Goal: Navigation & Orientation: Find specific page/section

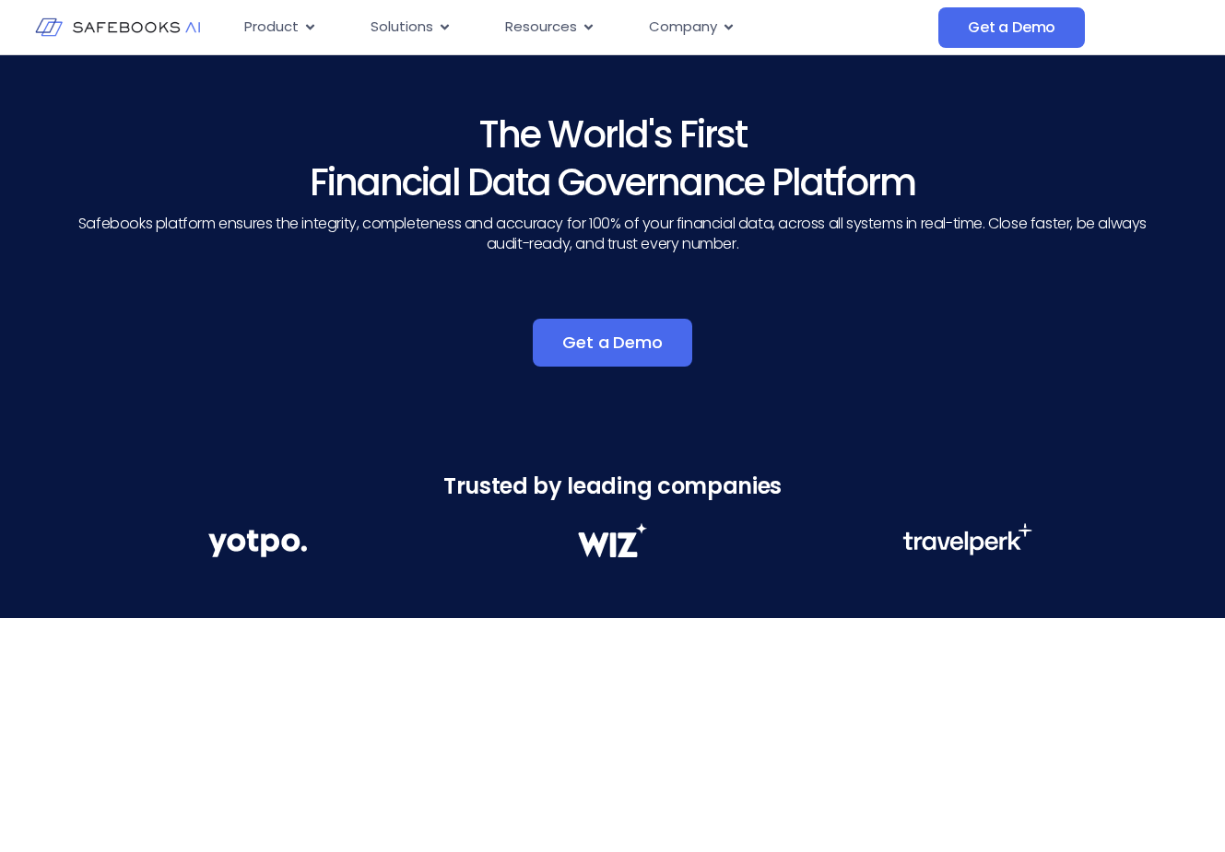
drag, startPoint x: 843, startPoint y: 189, endPoint x: 431, endPoint y: 113, distance: 418.8
click at [431, 113] on h3 "The World's First Financial Data Governance Platform" at bounding box center [612, 159] width 1114 height 96
click at [122, 21] on img at bounding box center [117, 27] width 165 height 47
click at [119, 28] on img at bounding box center [117, 27] width 165 height 47
